Goal: Information Seeking & Learning: Learn about a topic

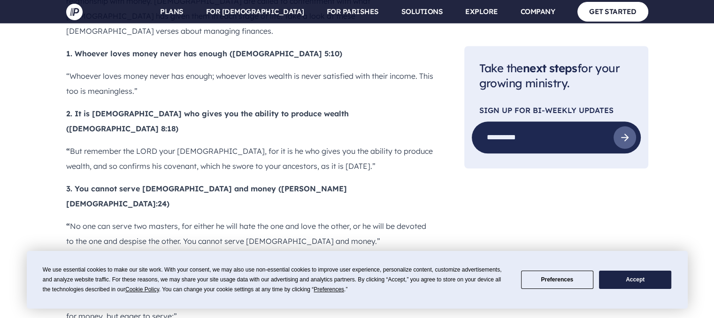
scroll to position [892, 0]
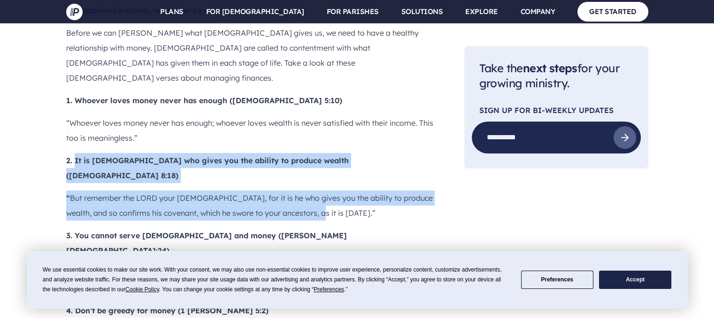
drag, startPoint x: 73, startPoint y: 103, endPoint x: 329, endPoint y: 140, distance: 258.6
copy div "It is God who gives you the ability to produce wealth (Deuteronomy 8:18) “ But …"
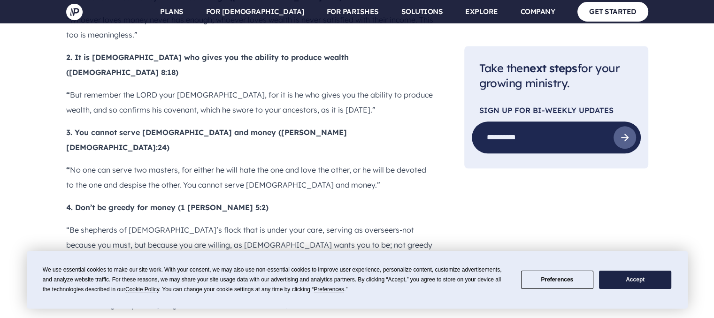
scroll to position [1033, 0]
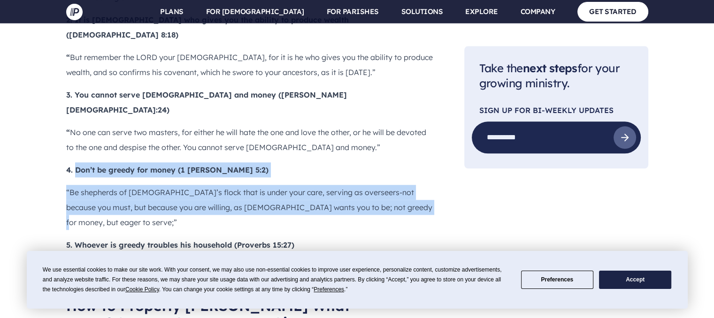
drag, startPoint x: 77, startPoint y: 81, endPoint x: 398, endPoint y: 122, distance: 324.3
copy div "Don’t be greedy for money (1 [PERSON_NAME] 5:2) “Be shepherds of [DEMOGRAPHIC_D…"
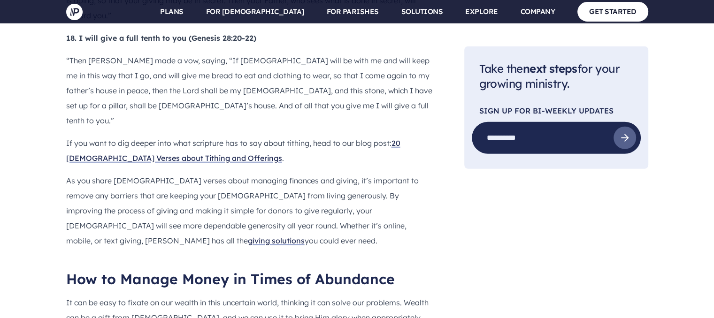
scroll to position [2489, 0]
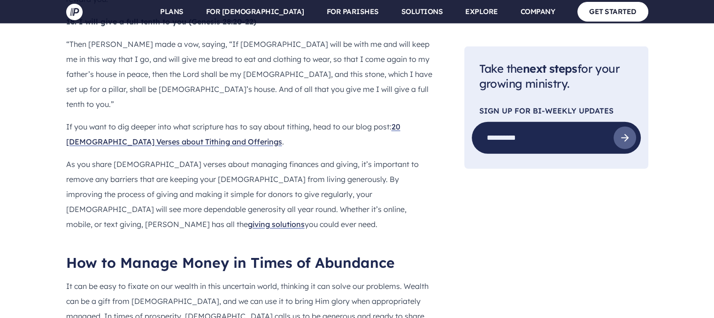
drag, startPoint x: 80, startPoint y: 172, endPoint x: 278, endPoint y: 207, distance: 201.2
copy div "It is a good thing to receive wealth from [DEMOGRAPHIC_DATA] ([DEMOGRAPHIC_DATA…"
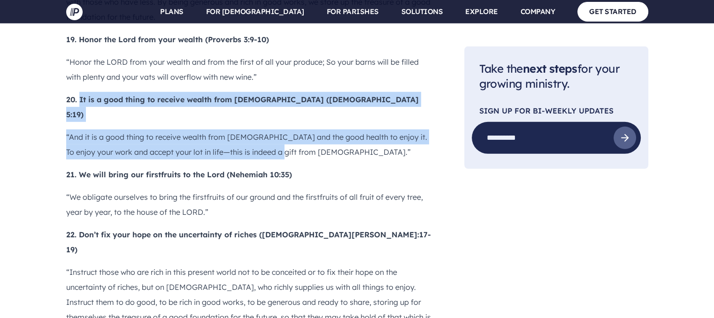
scroll to position [2818, 0]
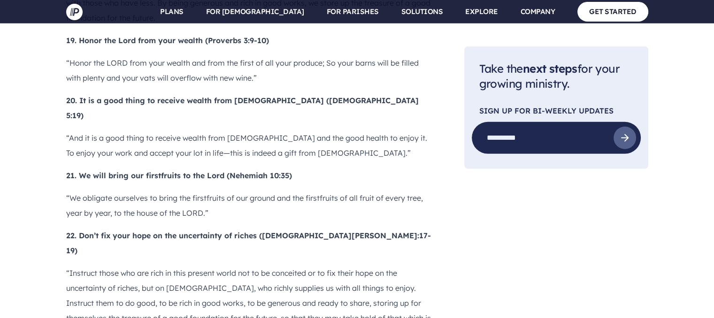
drag, startPoint x: 79, startPoint y: 178, endPoint x: 390, endPoint y: 203, distance: 312.4
copy div "[DEMOGRAPHIC_DATA] will supply all your needs (Philippians 4:19) “And my [DEMOG…"
